Goal: Navigation & Orientation: Find specific page/section

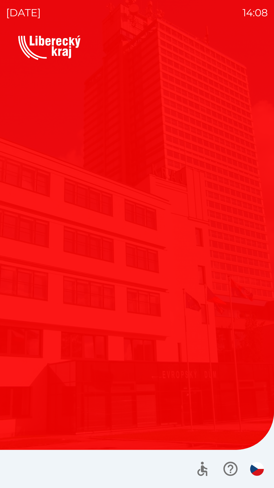
click at [170, 308] on div "Vítejte Jak vám mohu pomoci? Plánovaná schůzka Společnosti Kotlíkové dotace Dot…" at bounding box center [137, 207] width 238 height 278
click at [76, 370] on div "Vítejte Jak vám mohu pomoci? Plánovaná schůzka Společnosti Kotlíkové dotace Dot…" at bounding box center [137, 262] width 262 height 452
click at [89, 352] on div "Vítejte Jak vám mohu pomoci? Plánovaná schůzka Společnosti Kotlíkové dotace Dot…" at bounding box center [137, 262] width 262 height 452
click at [93, 329] on div "Vítejte Jak vám mohu pomoci? Plánovaná schůzka Společnosti Kotlíkové dotace Dot…" at bounding box center [137, 207] width 238 height 278
click at [96, 332] on div "Vítejte Jak vám mohu pomoci? Plánovaná schůzka Společnosti Kotlíkové dotace Dot…" at bounding box center [137, 207] width 238 height 278
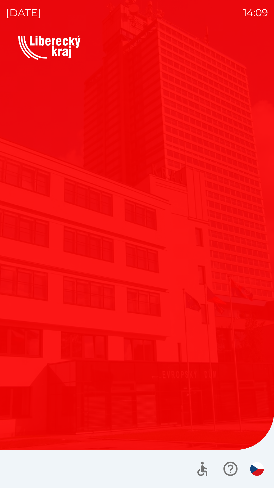
click at [236, 463] on icon "button" at bounding box center [230, 468] width 17 height 17
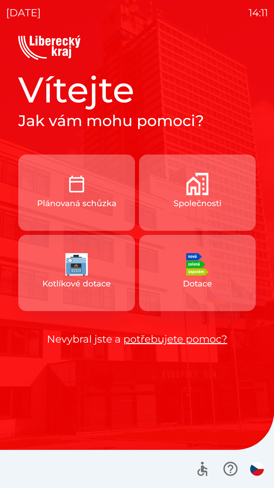
click at [207, 197] on button "Společnosti" at bounding box center [197, 192] width 117 height 76
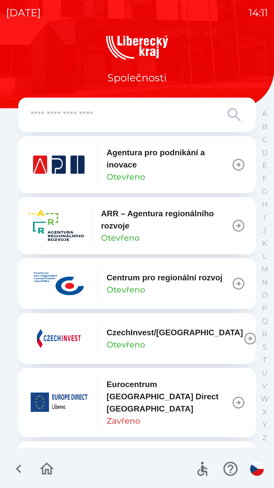
click at [20, 466] on icon "button" at bounding box center [18, 468] width 5 height 9
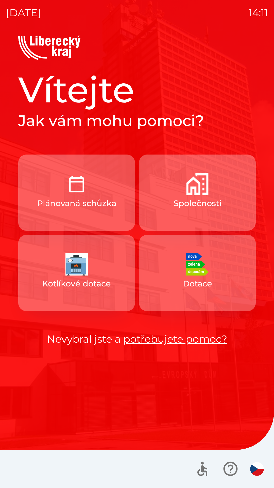
click at [102, 188] on button "Plánovaná schůzka" at bounding box center [76, 192] width 117 height 76
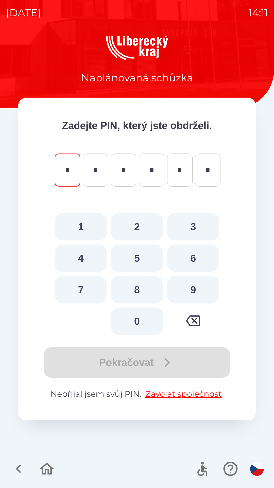
click at [21, 461] on icon "button" at bounding box center [18, 468] width 17 height 17
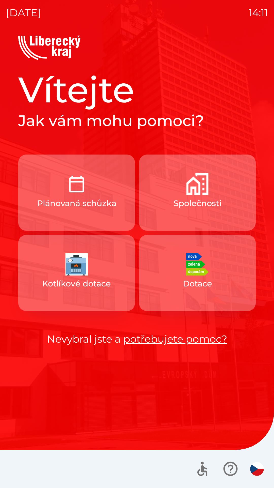
click at [159, 340] on link "potřebujete pomoc?" at bounding box center [175, 339] width 104 height 12
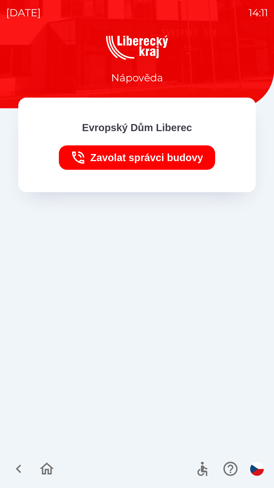
click at [20, 466] on icon "button" at bounding box center [18, 468] width 5 height 9
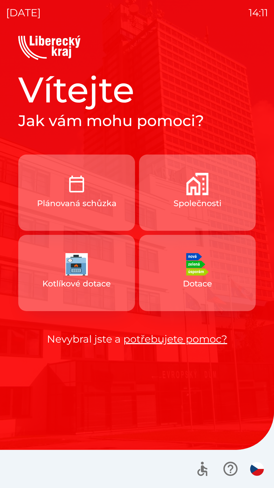
click at [194, 195] on button "Společnosti" at bounding box center [197, 192] width 117 height 76
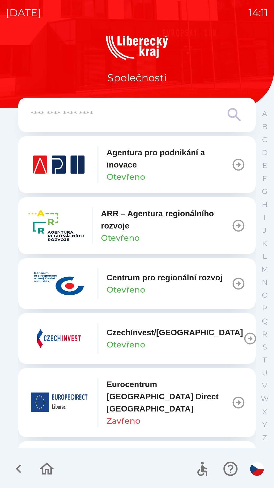
click at [167, 119] on input "text" at bounding box center [126, 115] width 193 height 14
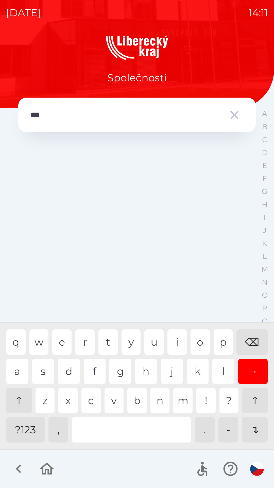
click at [151, 342] on div "u" at bounding box center [154, 341] width 19 height 25
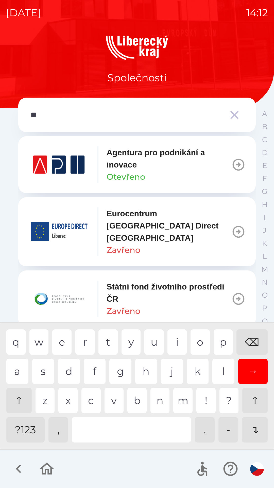
type input "*"
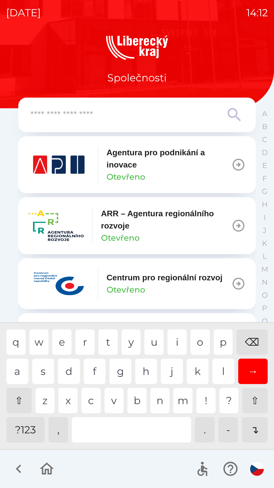
click at [242, 342] on div "⌫" at bounding box center [252, 341] width 31 height 25
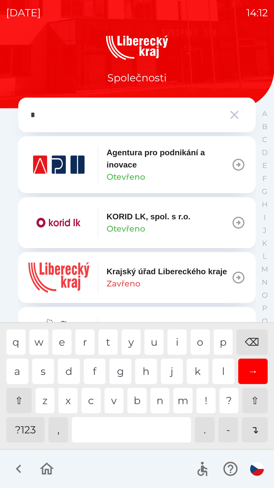
type input "**"
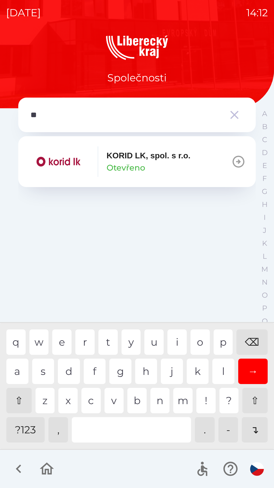
click at [72, 162] on img "button" at bounding box center [58, 161] width 61 height 30
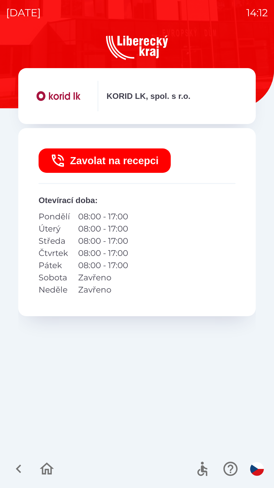
click at [188, 101] on p "KORID LK, spol. s r.o." at bounding box center [149, 96] width 84 height 12
click at [17, 466] on icon "button" at bounding box center [18, 468] width 17 height 17
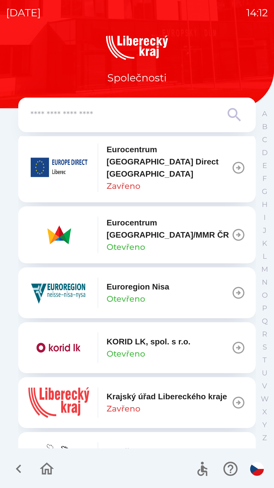
scroll to position [235, 0]
click at [135, 338] on p "KORID LK, spol. s r.o." at bounding box center [149, 341] width 84 height 12
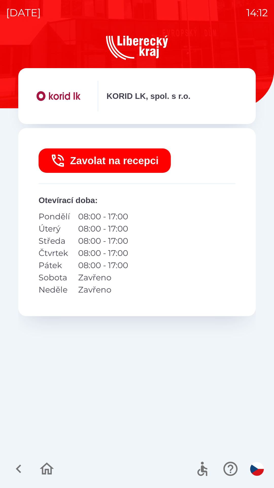
click at [186, 285] on div "Zavolat na recepci Otevírací doba : Pondělí 08:00 - 17:00 Úterý 08:00 - 17:00 S…" at bounding box center [137, 222] width 238 height 188
click at [174, 106] on div "KORID LK, spol. s r.o." at bounding box center [137, 96] width 218 height 30
click at [17, 469] on icon "button" at bounding box center [18, 468] width 5 height 9
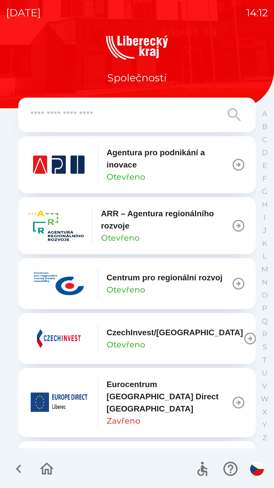
click at [20, 468] on icon "button" at bounding box center [18, 468] width 17 height 17
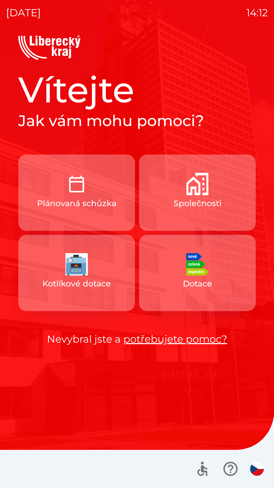
click at [102, 206] on p "Plánovaná schůzka" at bounding box center [77, 203] width 80 height 12
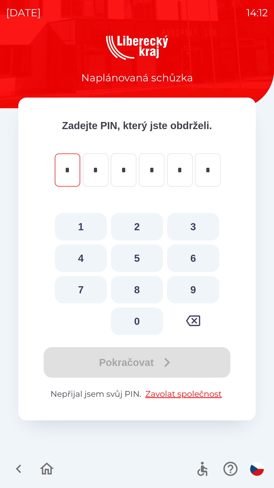
click at [20, 470] on icon "button" at bounding box center [18, 468] width 17 height 17
